Goal: Check status: Check status

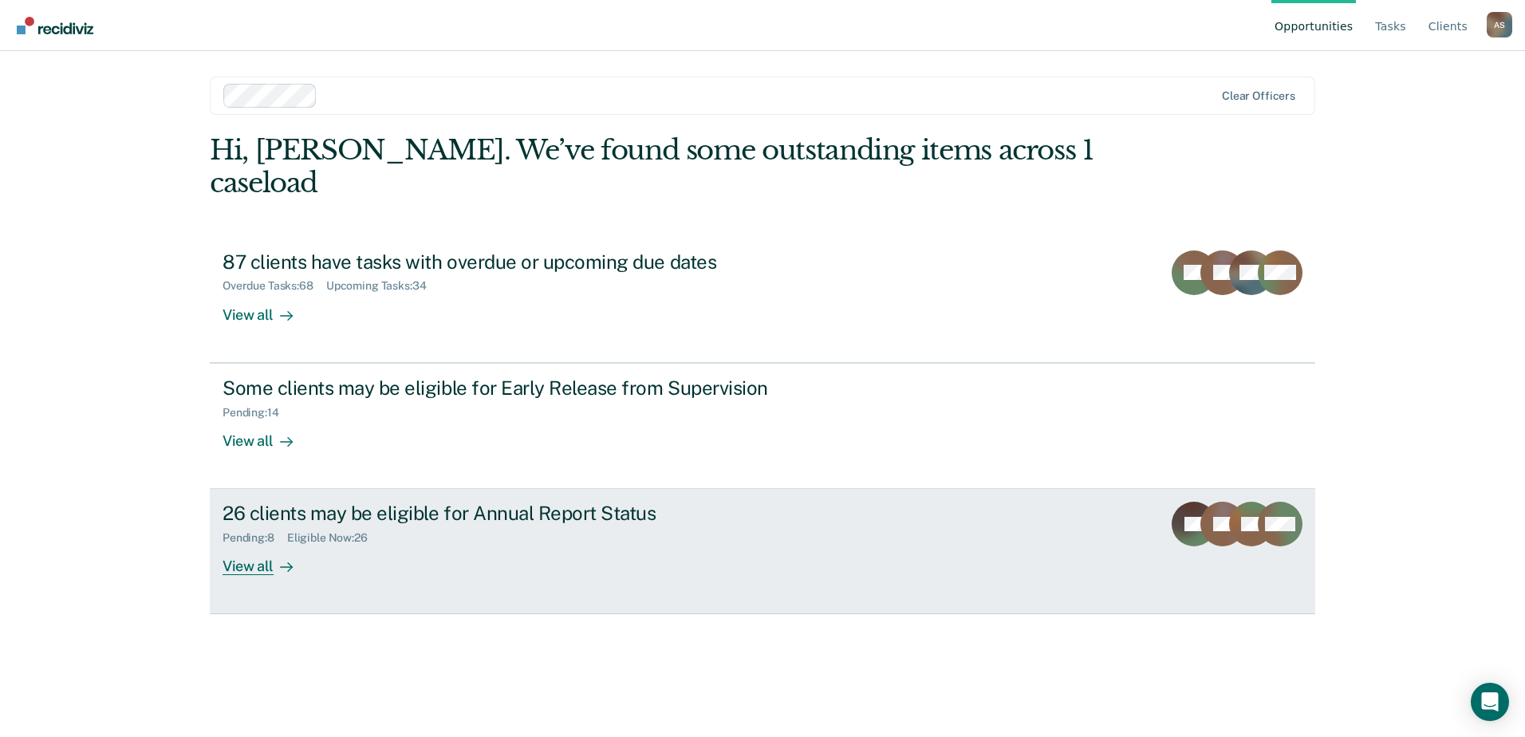
click at [227, 545] on div "View all" at bounding box center [267, 560] width 89 height 31
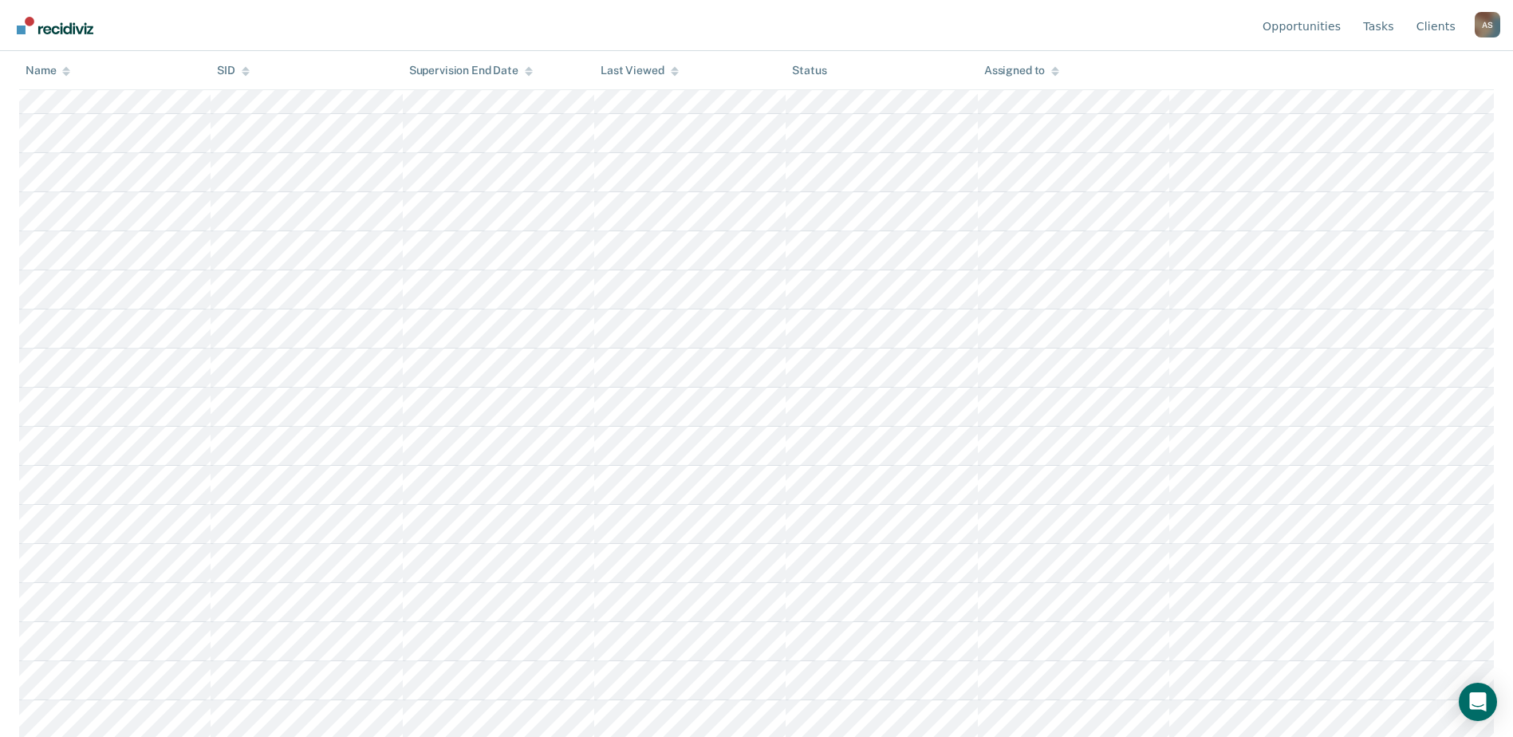
scroll to position [594, 0]
